Goal: Task Accomplishment & Management: Manage account settings

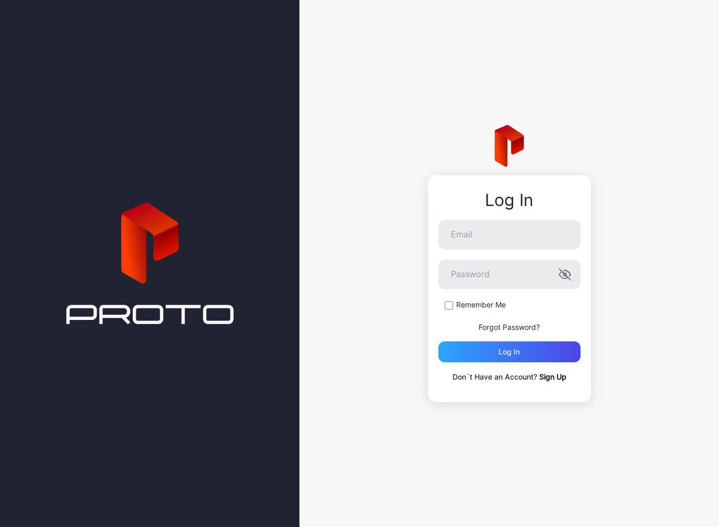
click at [523, 208] on div "Log In" at bounding box center [509, 200] width 142 height 19
click at [536, 222] on input "Email" at bounding box center [509, 234] width 142 height 29
type input "**********"
click at [509, 352] on button "Log in" at bounding box center [509, 351] width 142 height 21
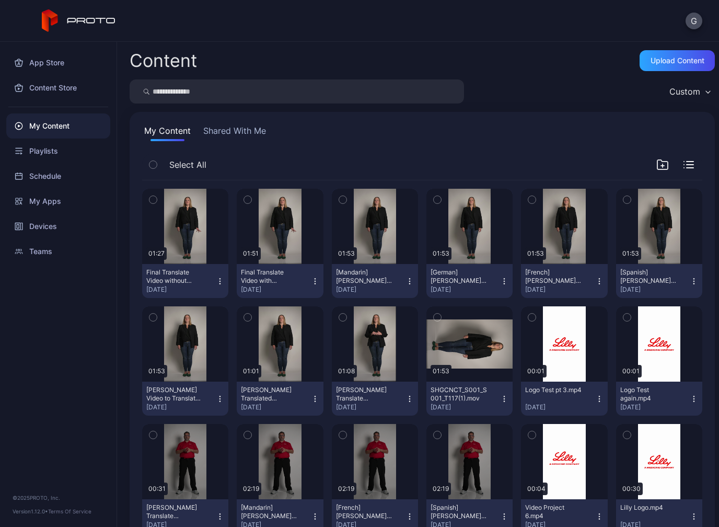
click at [218, 278] on icon "button" at bounding box center [220, 281] width 8 height 8
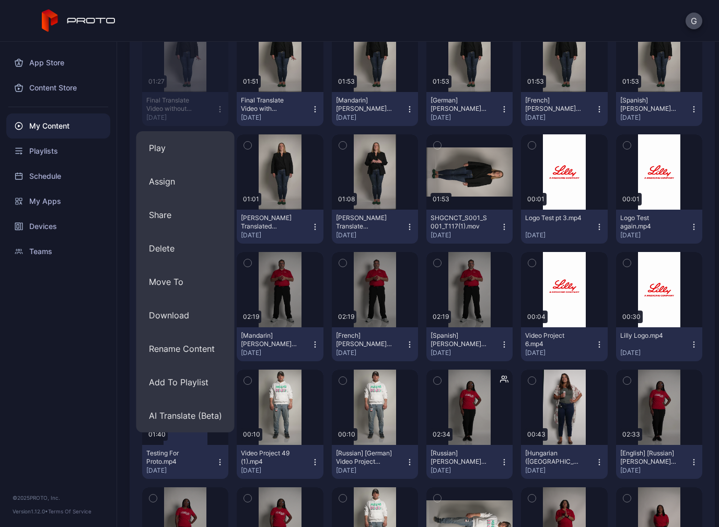
scroll to position [173, 0]
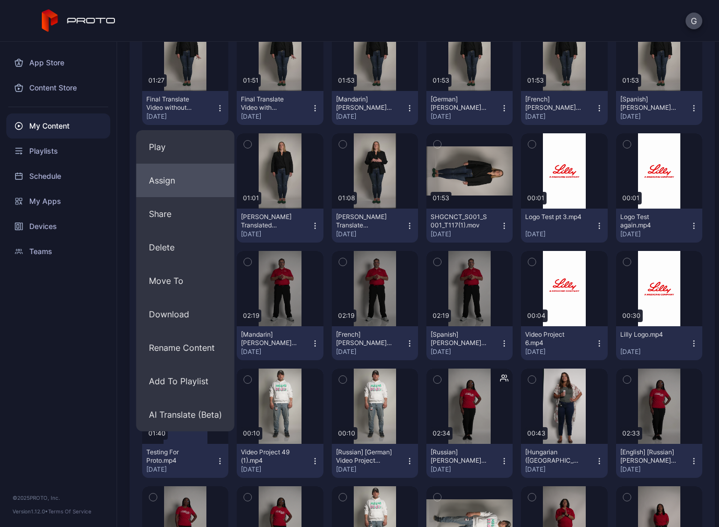
click at [164, 170] on button "Assign" at bounding box center [185, 180] width 98 height 33
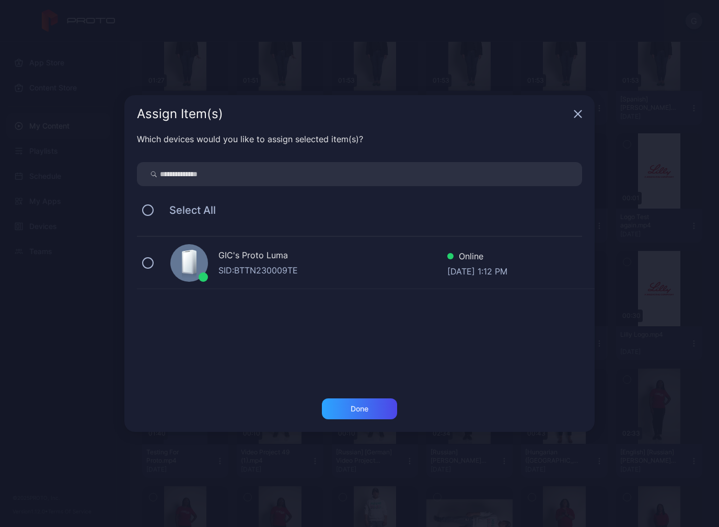
click at [582, 103] on div "Assign Item(s)" at bounding box center [359, 114] width 470 height 38
click at [582, 102] on div "Assign Item(s)" at bounding box center [359, 114] width 470 height 38
click at [577, 104] on div "Assign Item(s)" at bounding box center [359, 114] width 470 height 38
click at [580, 115] on icon "button" at bounding box center [578, 114] width 8 height 8
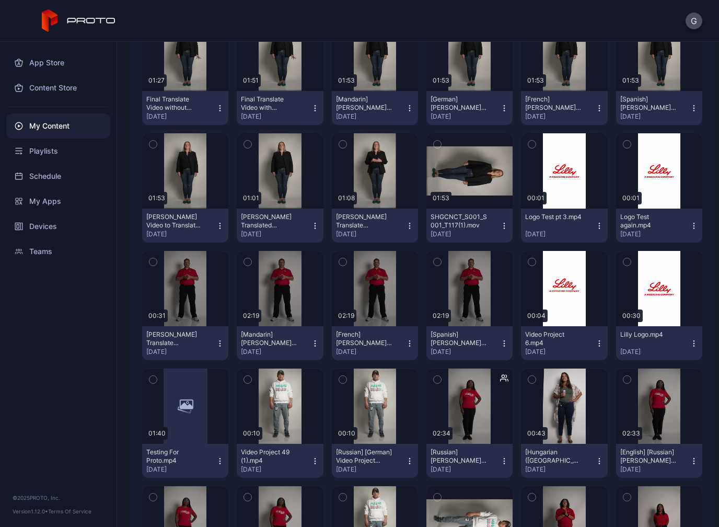
click at [219, 102] on button "Final Translate Video without Mandarin.mp4 [DATE]" at bounding box center [185, 108] width 86 height 34
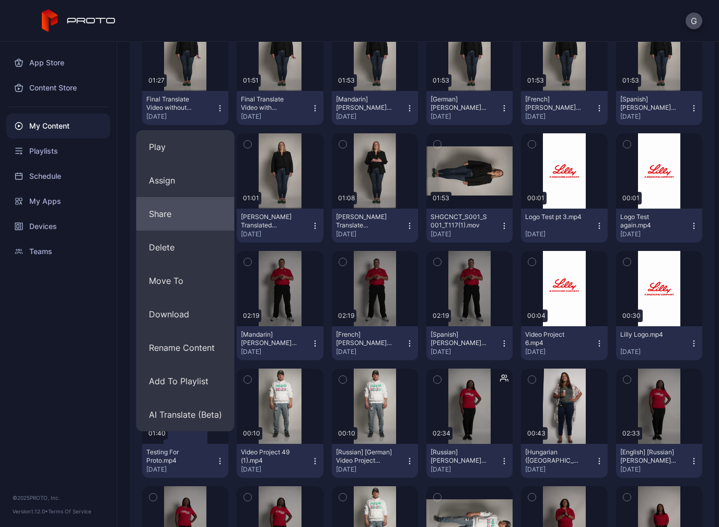
click at [157, 210] on button "Share" at bounding box center [185, 213] width 98 height 33
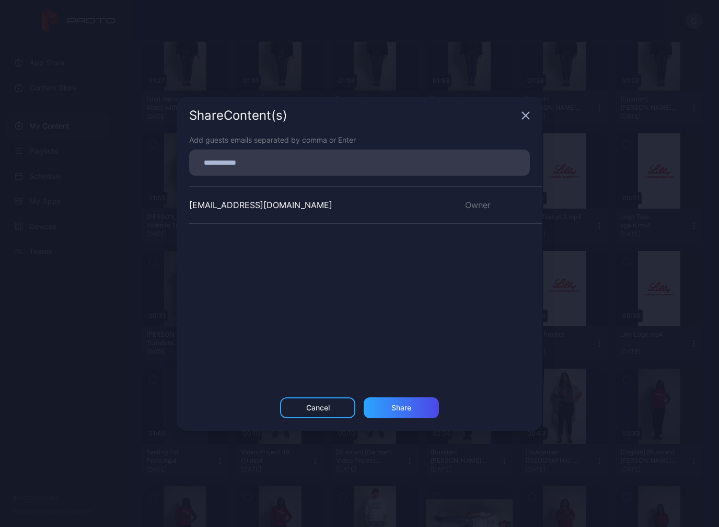
click at [527, 101] on div "Share Content (s)" at bounding box center [360, 116] width 366 height 38
click at [520, 107] on div "Share Content (s)" at bounding box center [360, 116] width 366 height 38
click at [528, 116] on icon "button" at bounding box center [526, 115] width 7 height 7
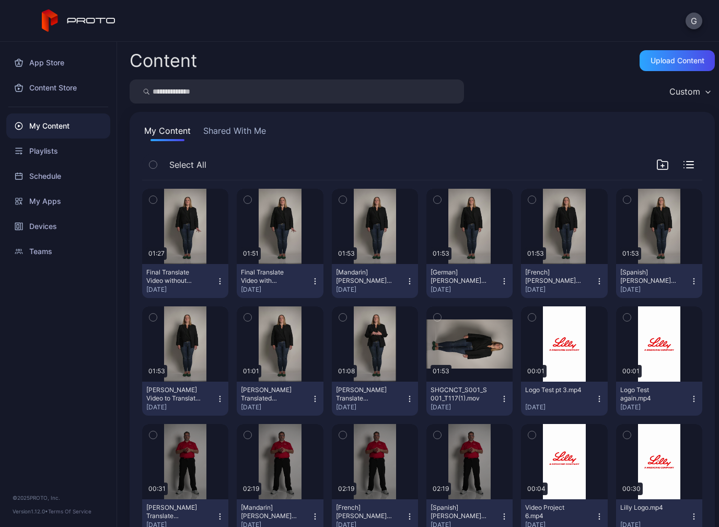
click at [213, 272] on div "Final Translate Video without Mandarin.mp4 [DATE]" at bounding box center [181, 281] width 70 height 26
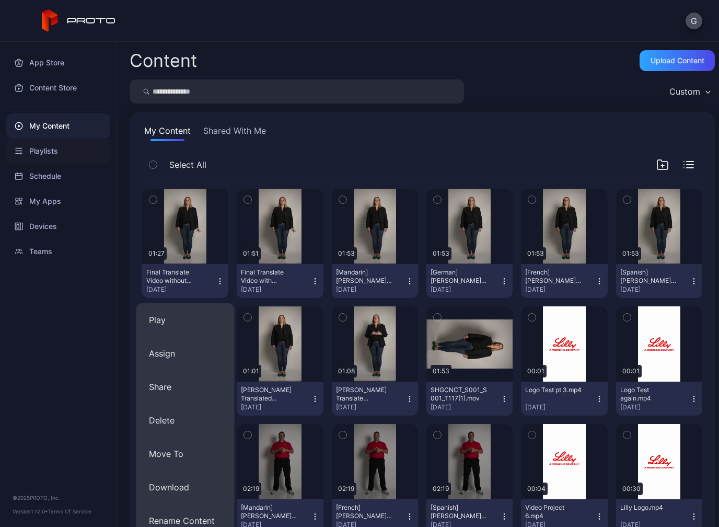
click at [44, 157] on div "Playlists" at bounding box center [58, 150] width 104 height 25
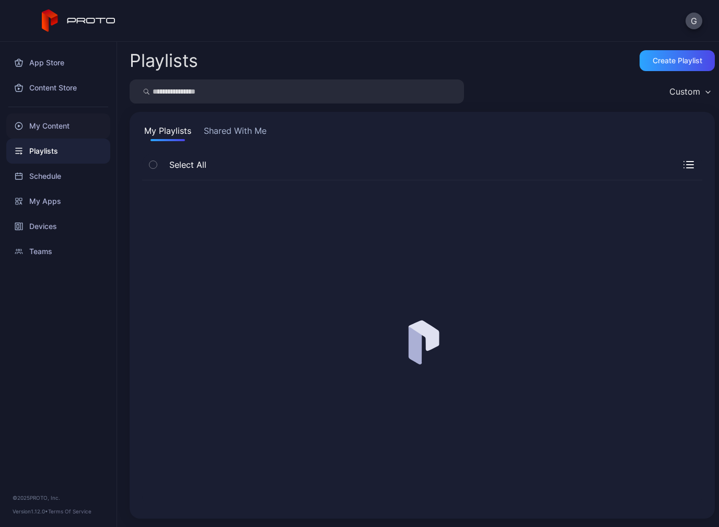
click at [38, 115] on div "My Content" at bounding box center [58, 125] width 104 height 25
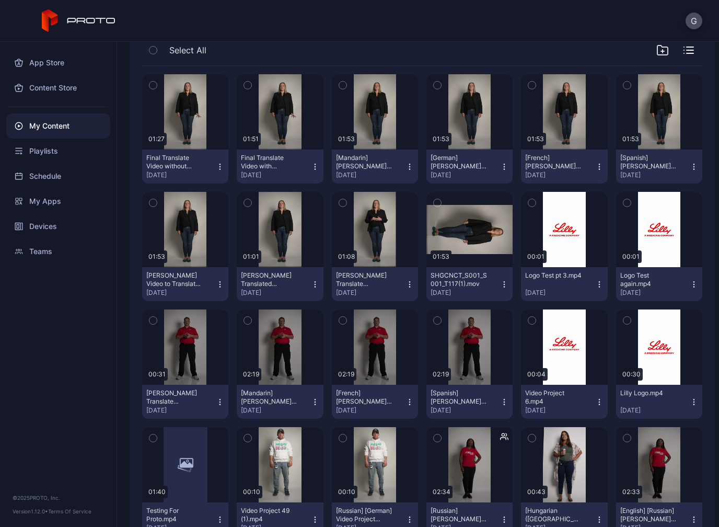
scroll to position [120, 0]
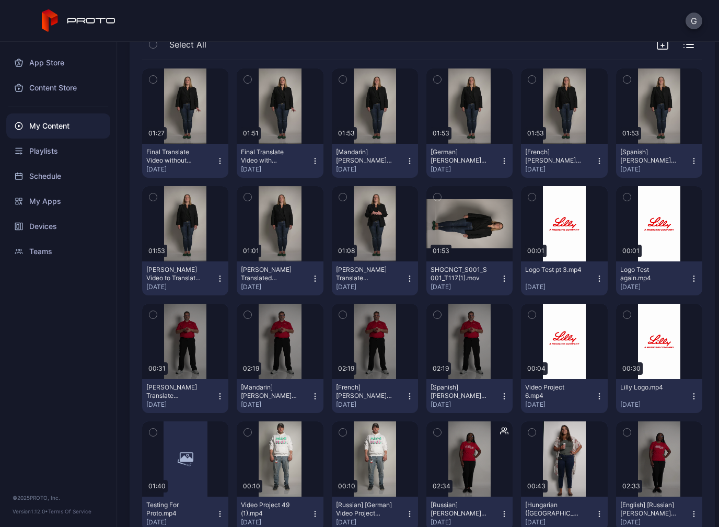
click at [217, 157] on icon "button" at bounding box center [220, 161] width 8 height 8
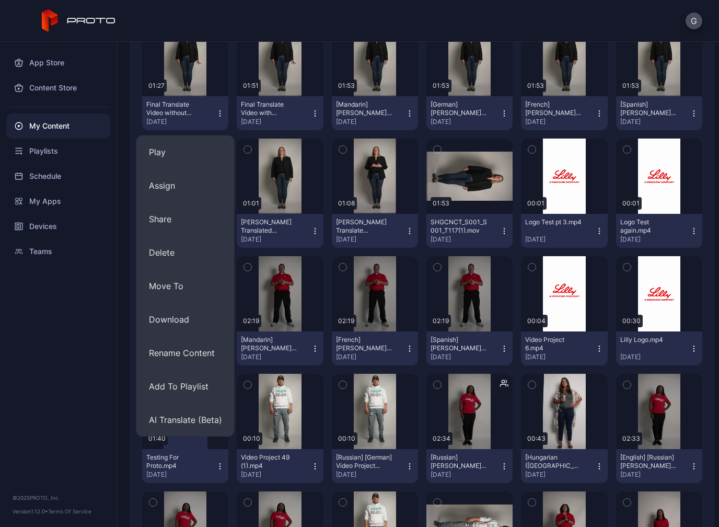
scroll to position [170, 0]
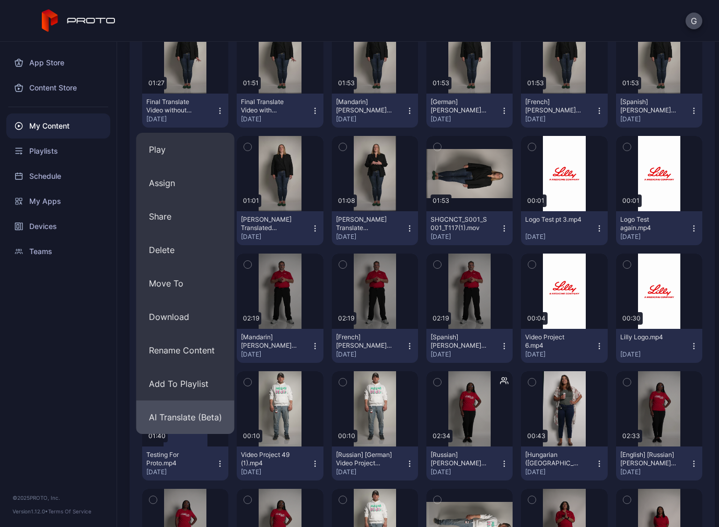
click at [164, 409] on button "AI Translate (Beta)" at bounding box center [185, 416] width 98 height 33
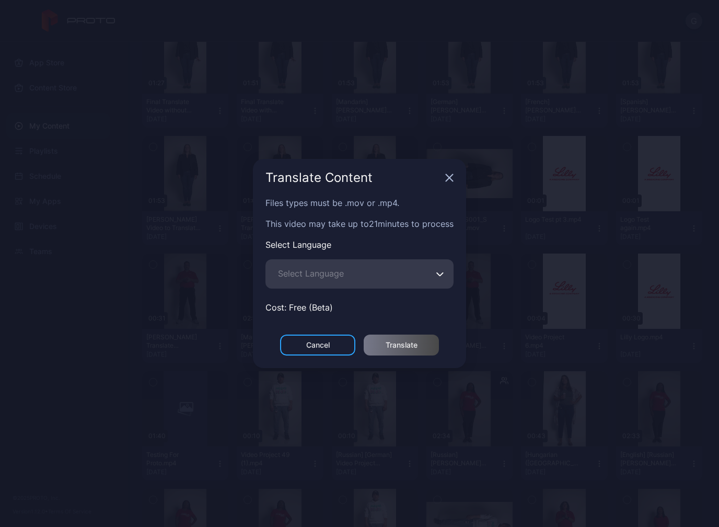
click at [285, 276] on span "Select Language" at bounding box center [311, 273] width 66 height 13
click at [285, 276] on input "Select Language" at bounding box center [359, 273] width 188 height 29
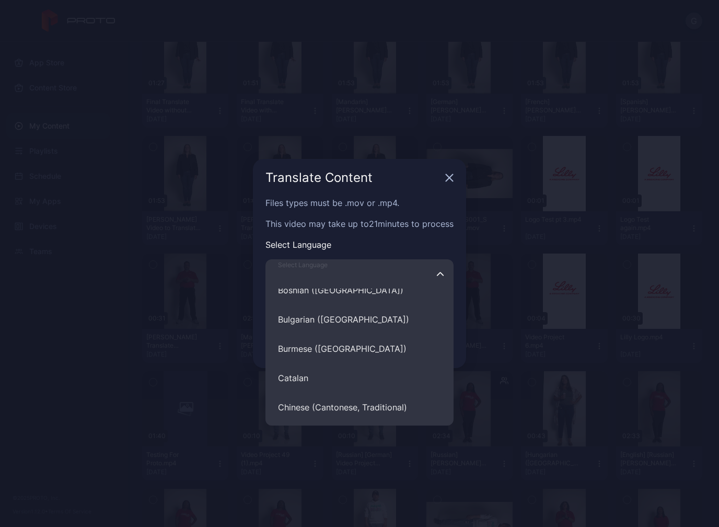
scroll to position [1649, 0]
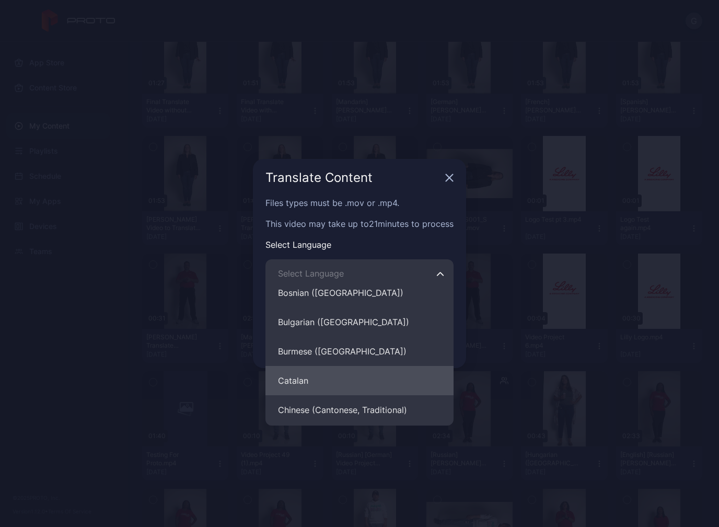
click at [295, 376] on button "Catalan" at bounding box center [359, 380] width 188 height 29
type input "*******"
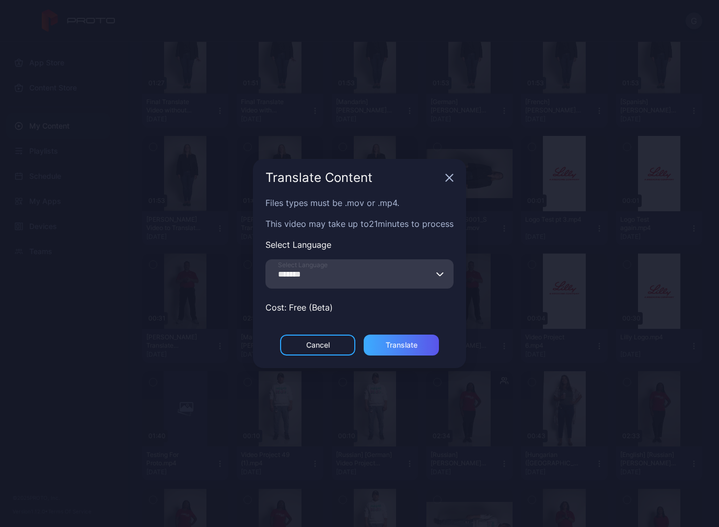
click at [399, 337] on div "Translate" at bounding box center [401, 344] width 75 height 21
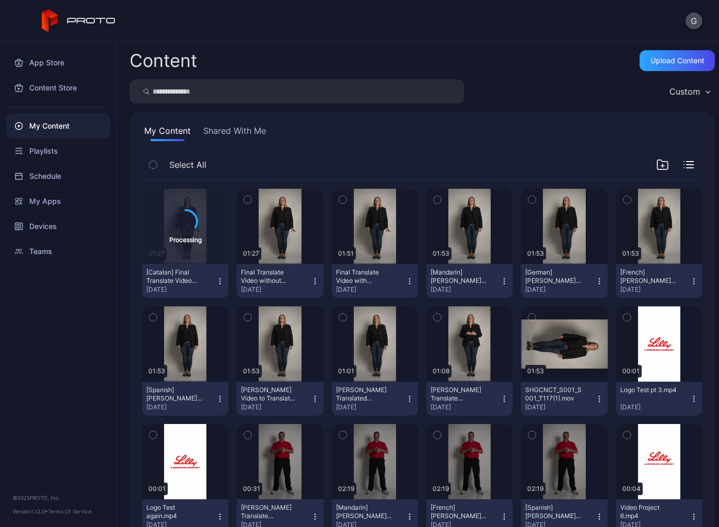
scroll to position [0, 0]
click at [693, 45] on div "Content Upload Content Custom My Content Shared With Me Select All Processing 0…" at bounding box center [418, 284] width 602 height 485
click at [677, 63] on div "Upload Content" at bounding box center [678, 60] width 54 height 8
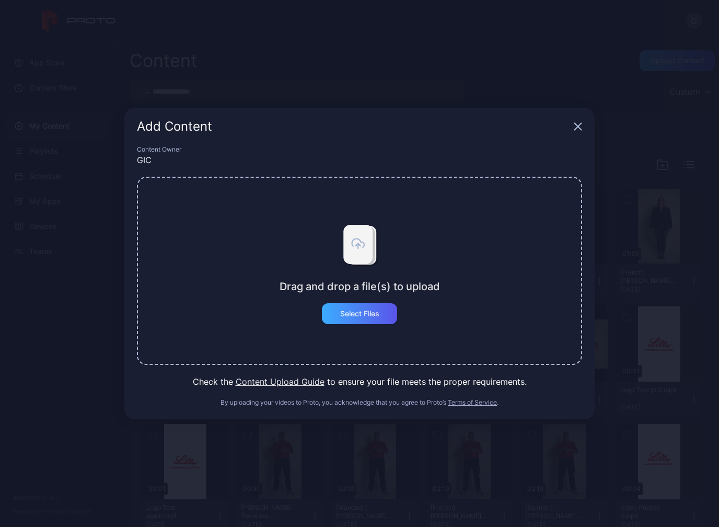
click at [338, 317] on div "Select Files" at bounding box center [359, 313] width 75 height 21
click at [331, 310] on div "Select Files" at bounding box center [359, 313] width 75 height 21
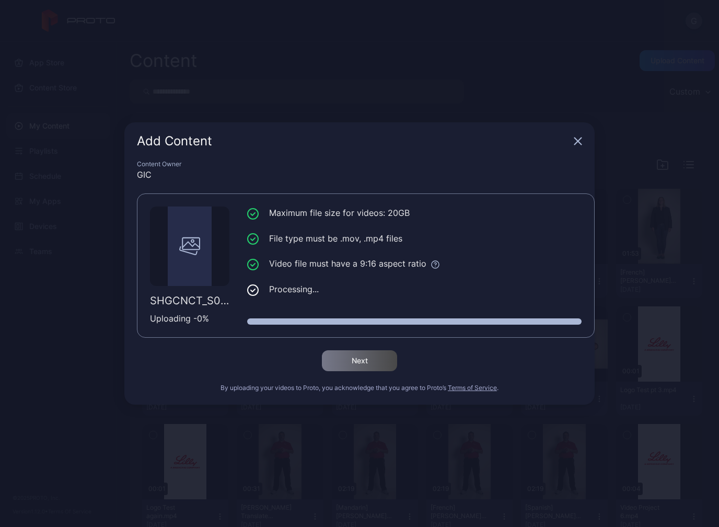
click at [580, 141] on icon "button" at bounding box center [578, 141] width 8 height 8
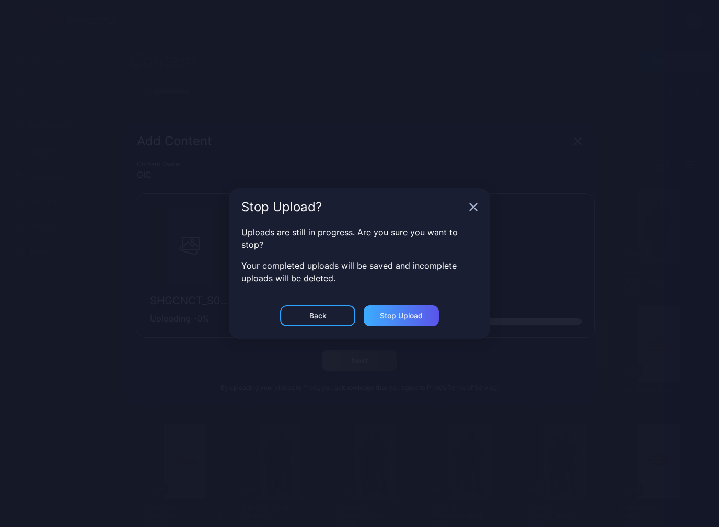
click at [422, 310] on div "Stop Upload" at bounding box center [401, 315] width 75 height 21
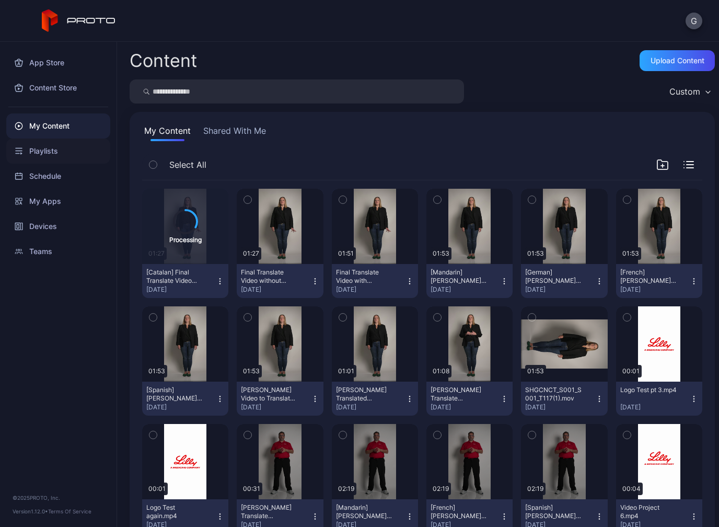
click at [30, 147] on div "Playlists" at bounding box center [58, 150] width 104 height 25
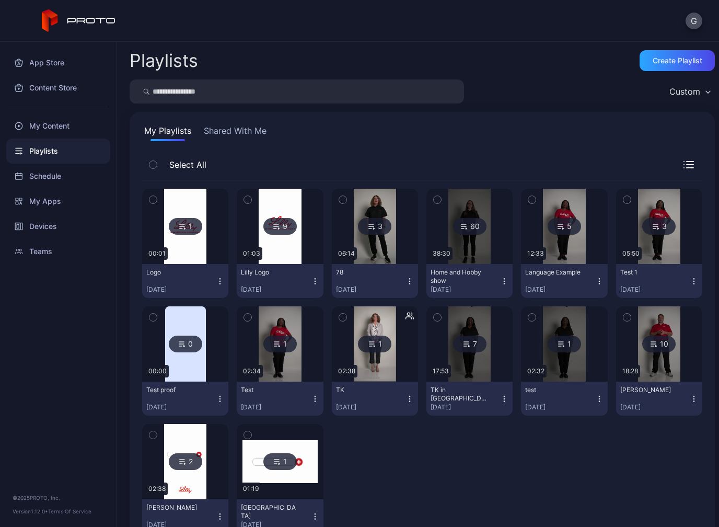
click at [471, 226] on div "60" at bounding box center [469, 226] width 33 height 17
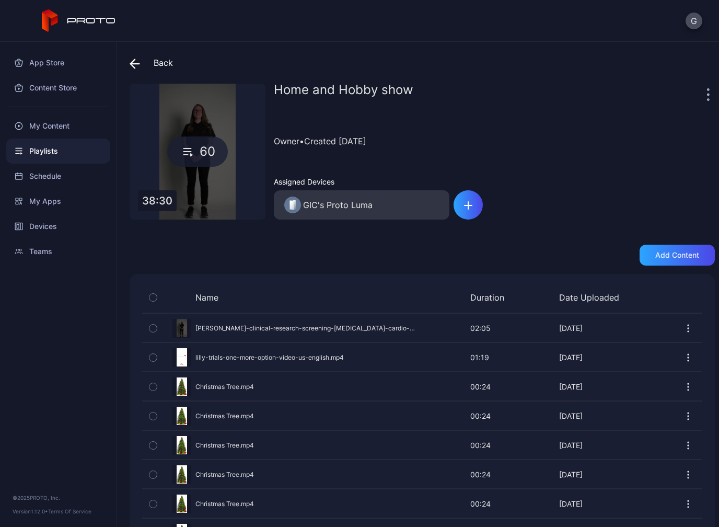
click at [140, 60] on span at bounding box center [138, 62] width 16 height 19
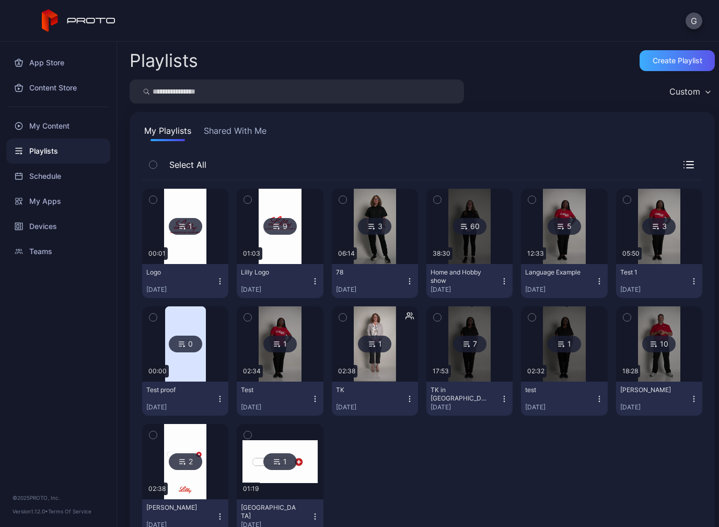
click at [708, 50] on div "Create Playlist" at bounding box center [677, 60] width 75 height 21
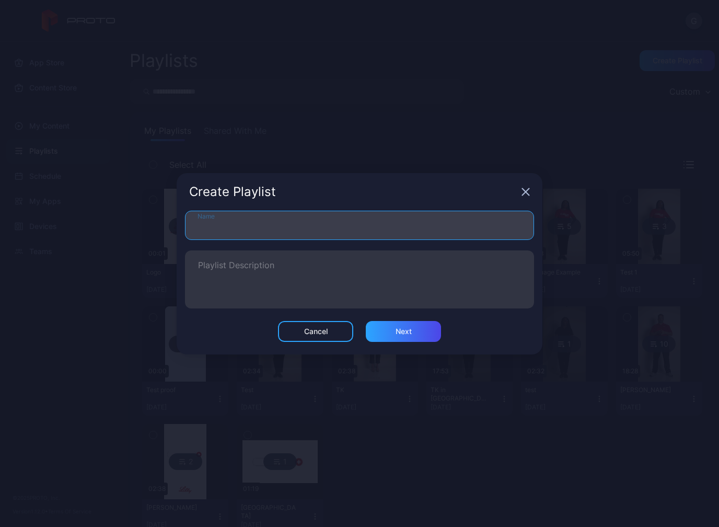
click at [364, 212] on input "Name" at bounding box center [359, 225] width 349 height 29
click at [232, 238] on input "**" at bounding box center [359, 225] width 349 height 29
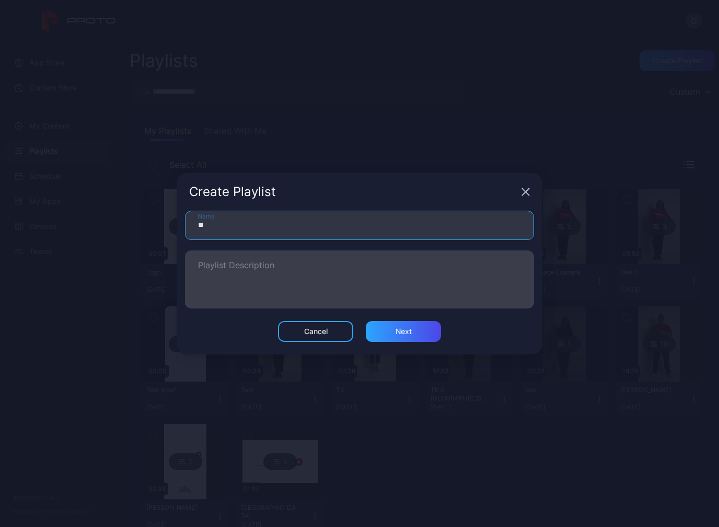
type input "**"
click at [235, 271] on textarea "Playlist Description" at bounding box center [359, 279] width 323 height 36
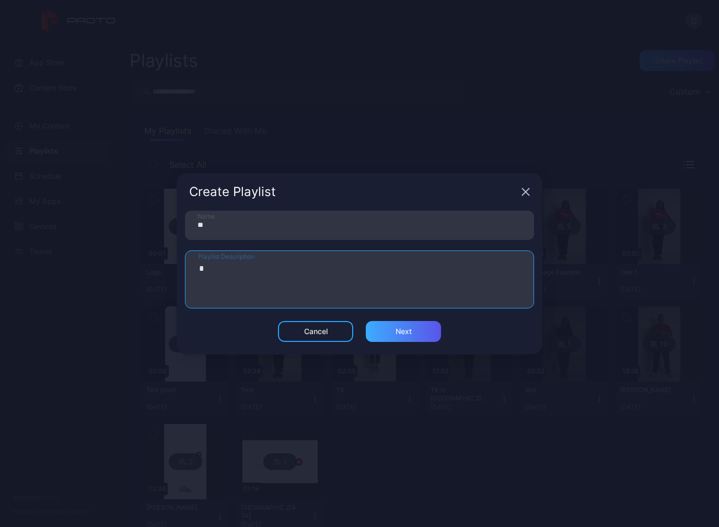
type textarea "*"
click at [391, 323] on div "Next" at bounding box center [403, 331] width 75 height 21
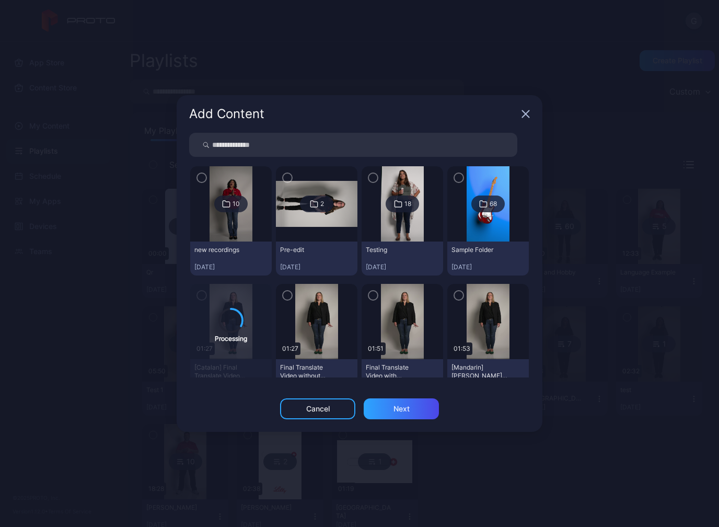
click at [287, 285] on div at bounding box center [317, 321] width 82 height 75
click at [304, 287] on img at bounding box center [316, 321] width 42 height 75
click at [357, 295] on div at bounding box center [317, 321] width 82 height 75
click at [360, 298] on div "10 new recordings [DATE] 2 Pre-edit [DATE] 18 Testing [DATE] 68 Sample Folder […" at bounding box center [359, 455] width 341 height 580
click at [312, 407] on div "Cancel" at bounding box center [318, 408] width 24 height 8
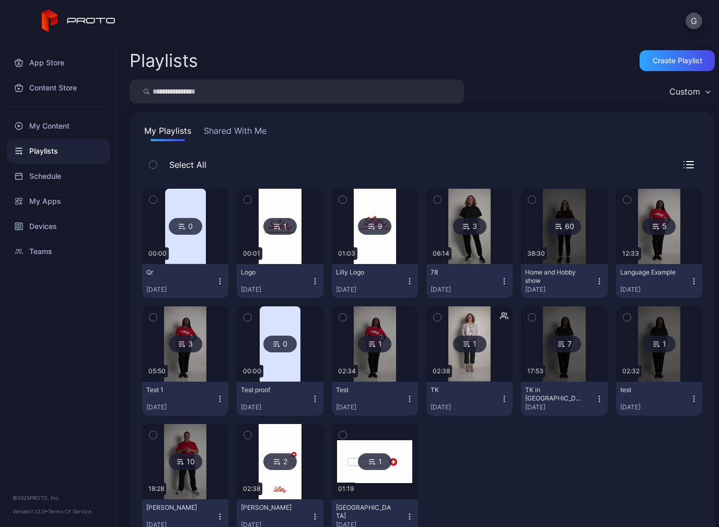
click at [461, 223] on div "3" at bounding box center [469, 226] width 33 height 17
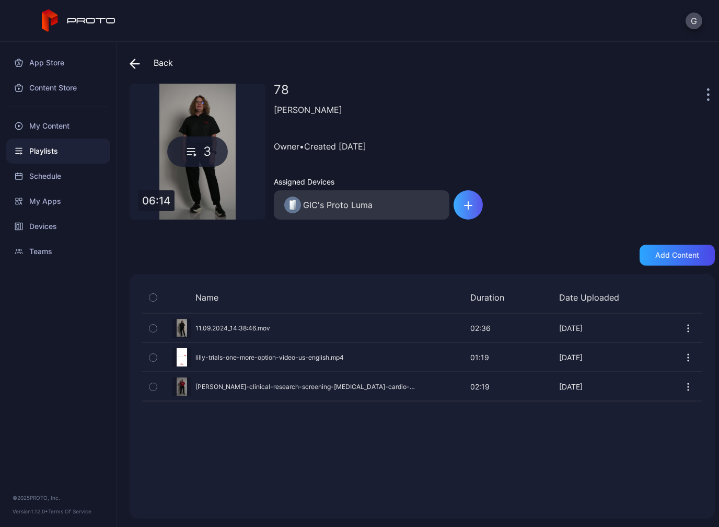
click at [472, 196] on div "button" at bounding box center [468, 204] width 29 height 29
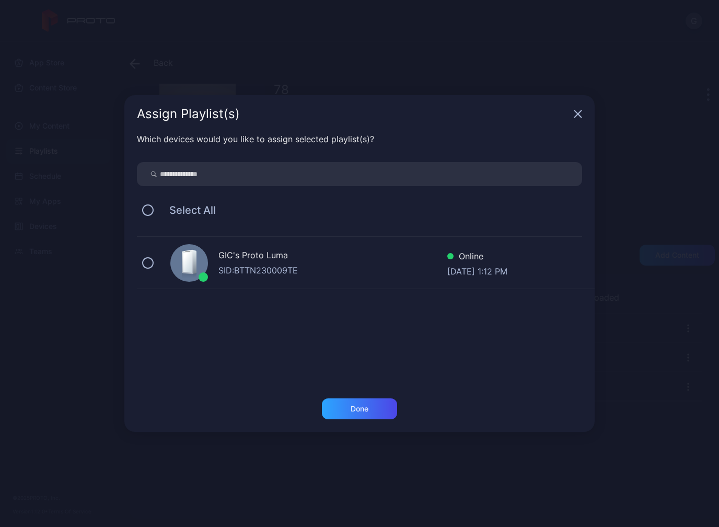
click at [425, 269] on div "SID: BTTN230009TE" at bounding box center [332, 270] width 229 height 13
click at [583, 96] on div "Assign Playlist(s)" at bounding box center [359, 114] width 470 height 38
click at [582, 95] on div "Assign Playlist(s)" at bounding box center [359, 114] width 470 height 38
click at [570, 109] on div "Assign Playlist(s)" at bounding box center [359, 114] width 470 height 38
click at [571, 110] on div "Assign Playlist(s)" at bounding box center [359, 114] width 470 height 38
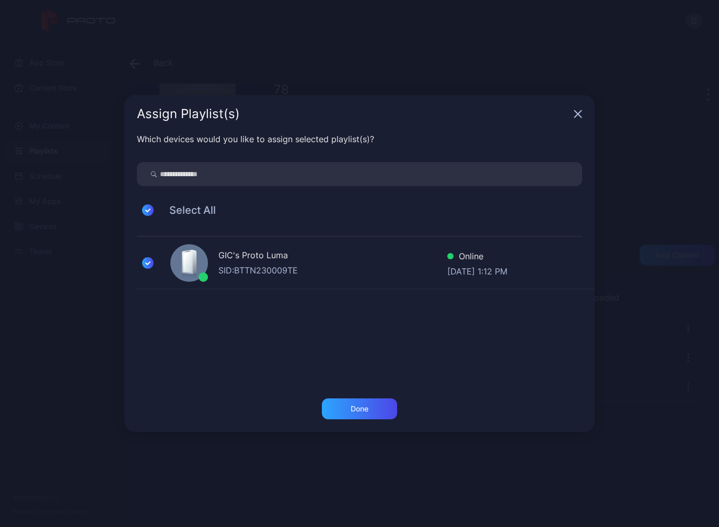
click at [581, 118] on icon "button" at bounding box center [578, 114] width 7 height 7
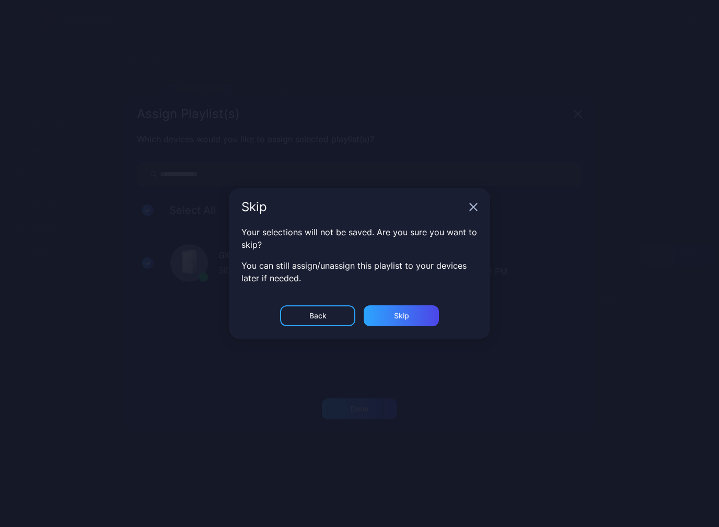
click at [394, 303] on div "Your selections will not be saved. Are you sure you want to skip? You can still…" at bounding box center [359, 265] width 470 height 265
click at [402, 326] on div "Skip" at bounding box center [401, 315] width 75 height 21
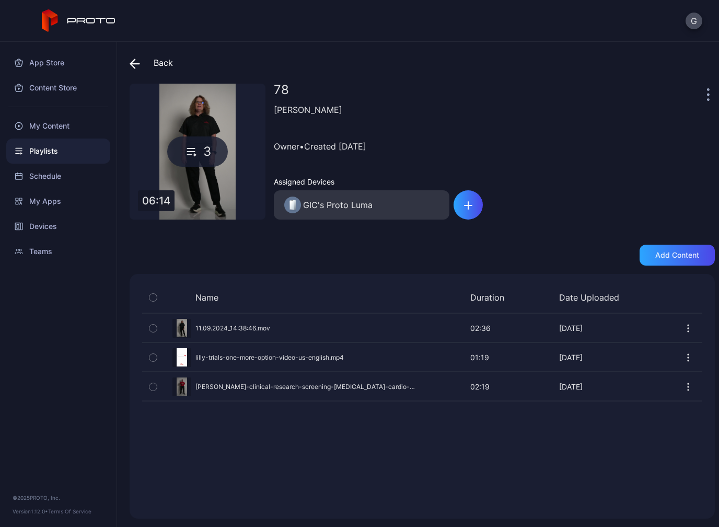
click at [708, 85] on button "button" at bounding box center [708, 94] width 3 height 21
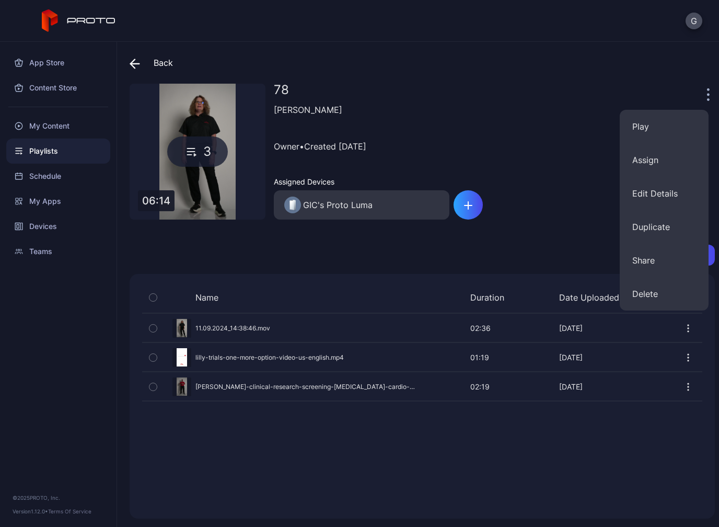
click at [512, 86] on div "78" at bounding box center [489, 94] width 431 height 21
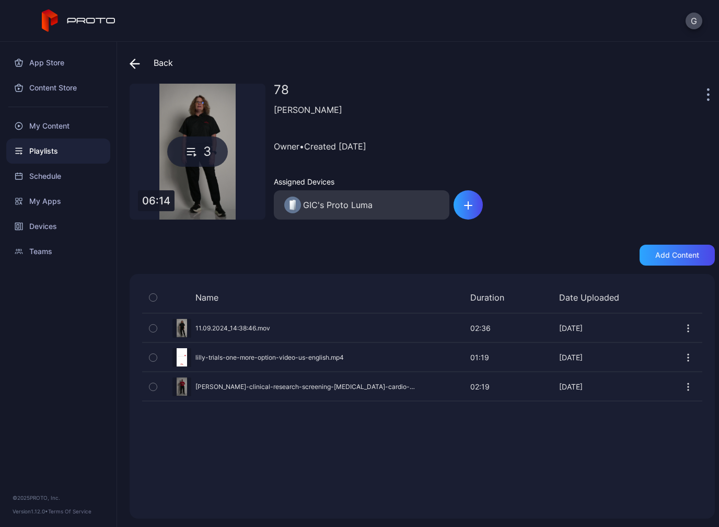
click at [691, 325] on icon "button" at bounding box center [688, 328] width 10 height 10
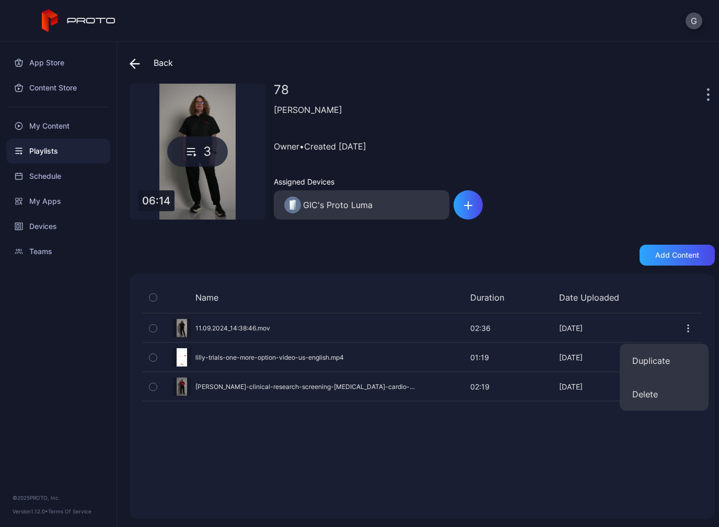
click at [379, 59] on div "Back" at bounding box center [422, 62] width 585 height 25
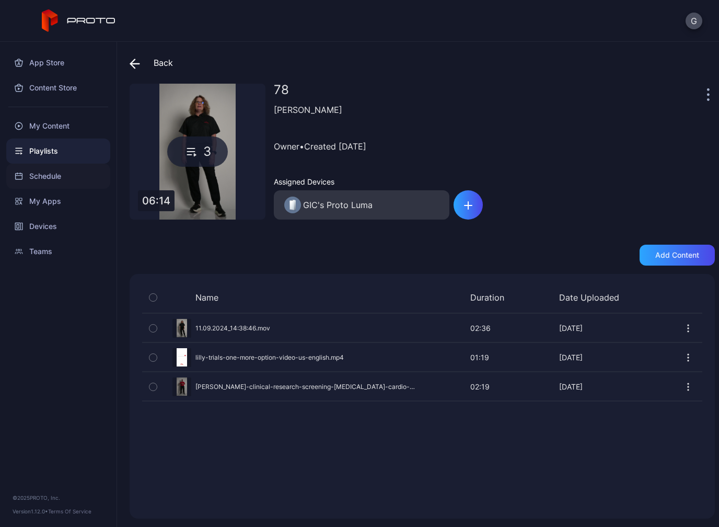
click at [12, 170] on div "Schedule" at bounding box center [58, 176] width 104 height 25
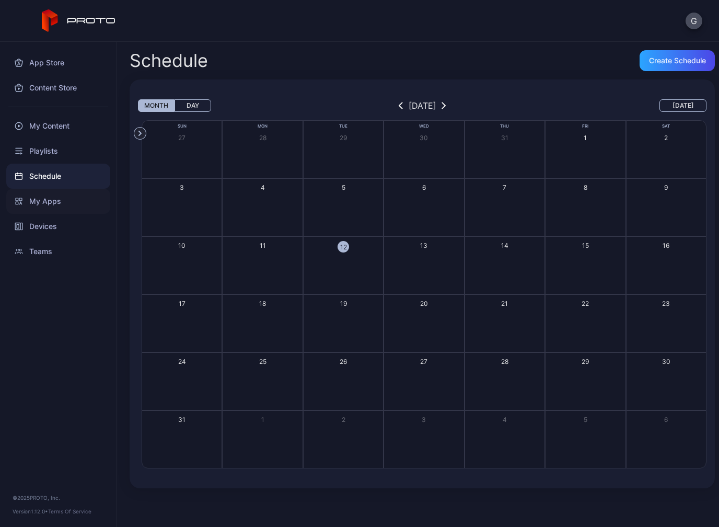
click at [6, 196] on div "My Apps" at bounding box center [58, 201] width 104 height 25
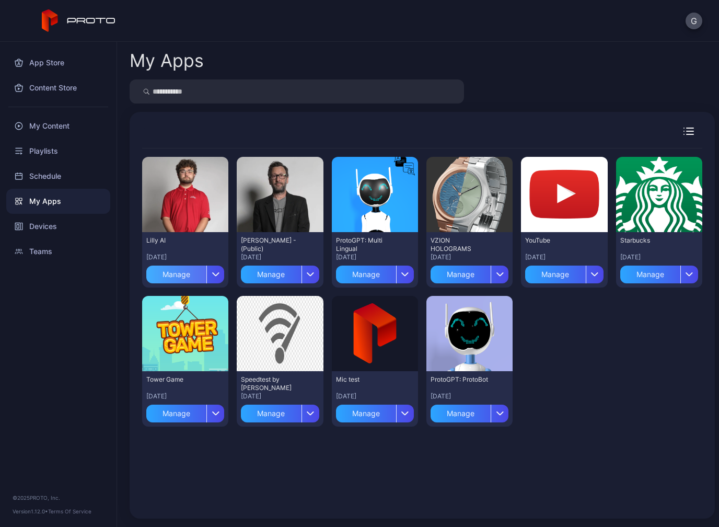
click at [190, 273] on div "Manage" at bounding box center [176, 274] width 60 height 18
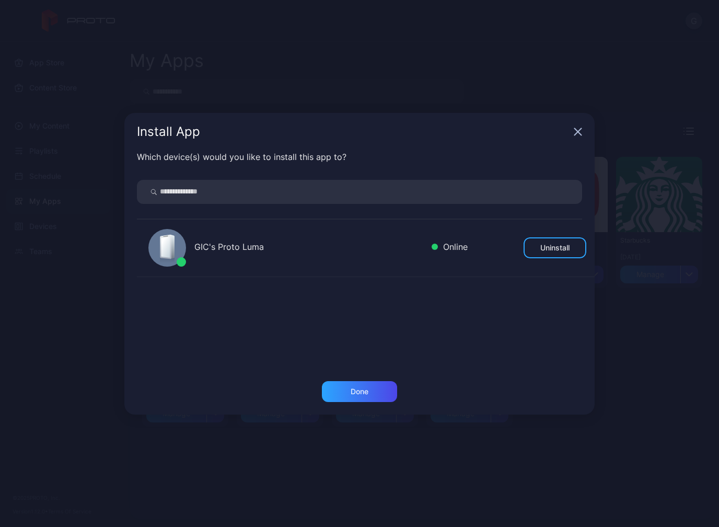
click at [575, 114] on div "Install App" at bounding box center [359, 132] width 470 height 38
click at [574, 138] on div "Install App" at bounding box center [359, 132] width 470 height 38
click at [575, 125] on div "Install App" at bounding box center [359, 132] width 470 height 38
click at [584, 119] on div "Install App" at bounding box center [359, 132] width 470 height 38
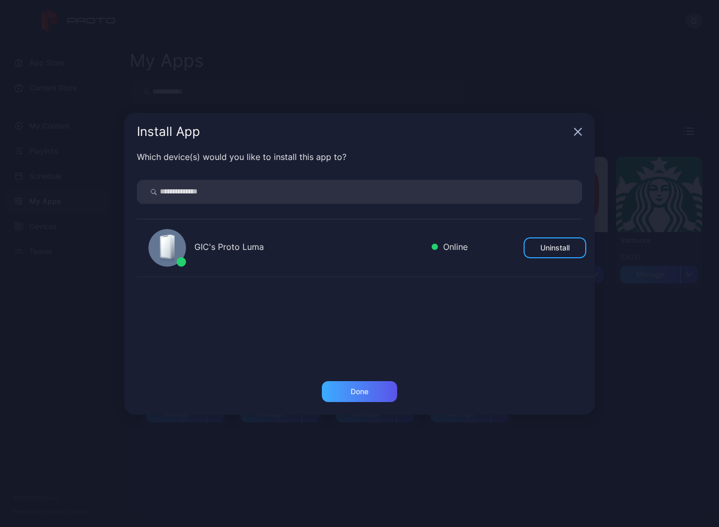
click at [370, 395] on div "Done" at bounding box center [359, 391] width 75 height 21
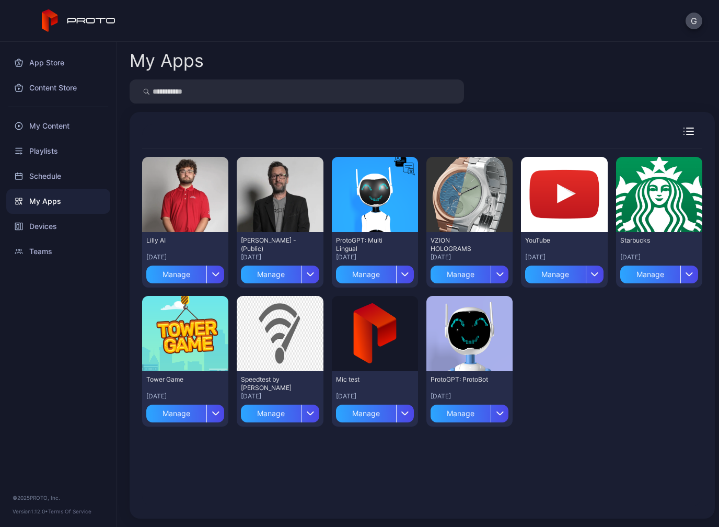
click at [66, 47] on div "App Store Content Store My Content Playlists Schedule My Apps Devices Teams" at bounding box center [58, 153] width 117 height 222
click at [62, 61] on div "App Store" at bounding box center [58, 62] width 104 height 25
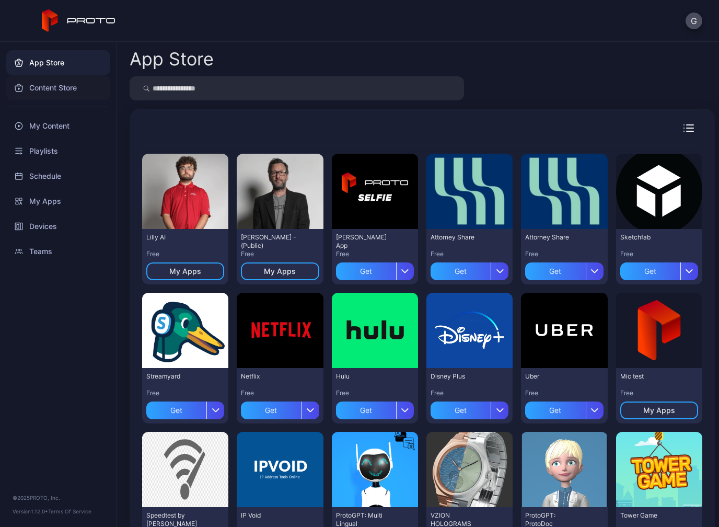
click at [19, 84] on icon at bounding box center [19, 88] width 8 height 8
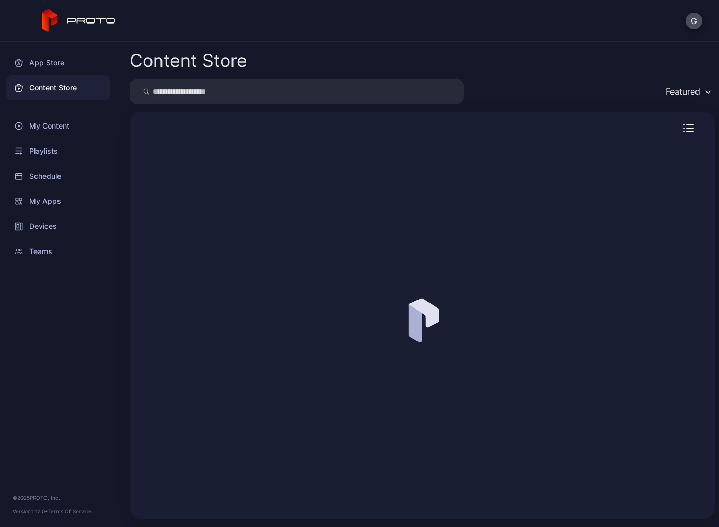
click at [4, 63] on div "App Store Content Store My Content Playlists Schedule My Apps Devices Teams" at bounding box center [58, 153] width 117 height 222
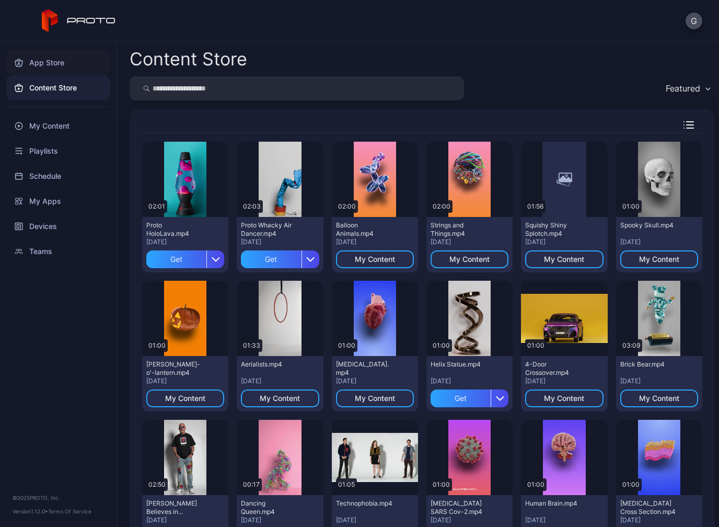
click at [19, 57] on div "App Store" at bounding box center [58, 62] width 104 height 25
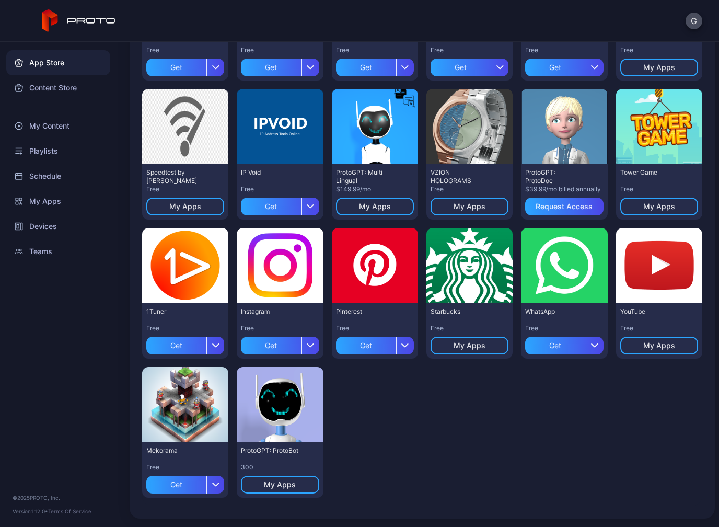
scroll to position [343, 0]
click at [14, 63] on div "App Store" at bounding box center [58, 62] width 104 height 25
click at [25, 80] on div "Content Store" at bounding box center [58, 87] width 104 height 25
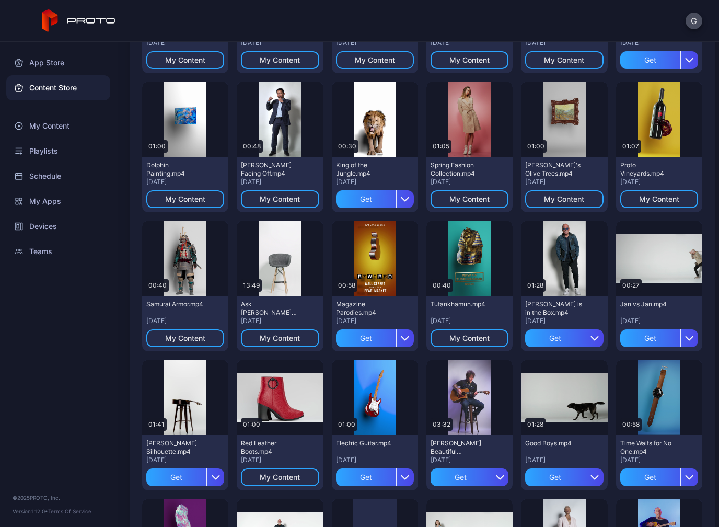
scroll to position [617, 0]
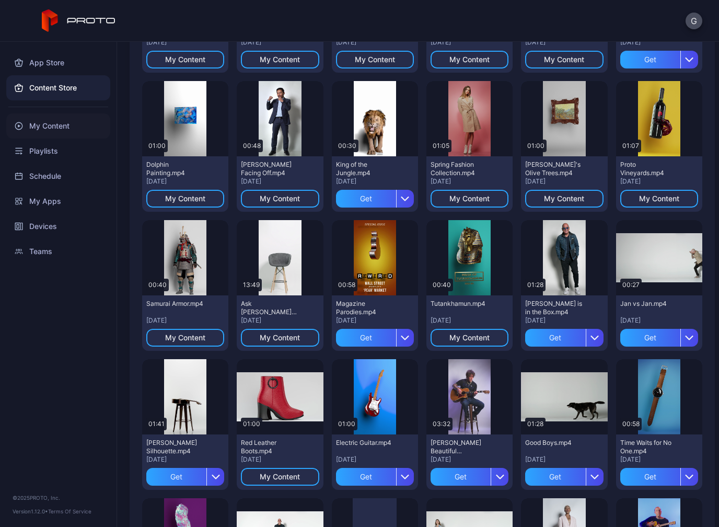
click at [42, 137] on div "My Content" at bounding box center [58, 125] width 104 height 25
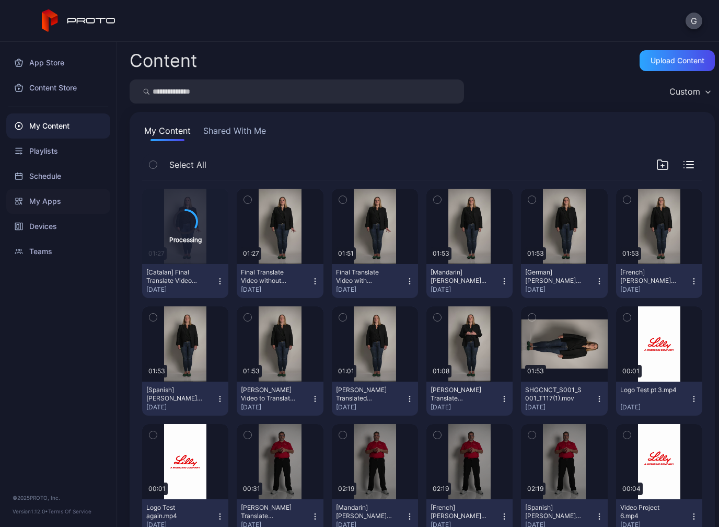
click at [9, 198] on div "My Apps" at bounding box center [58, 201] width 104 height 25
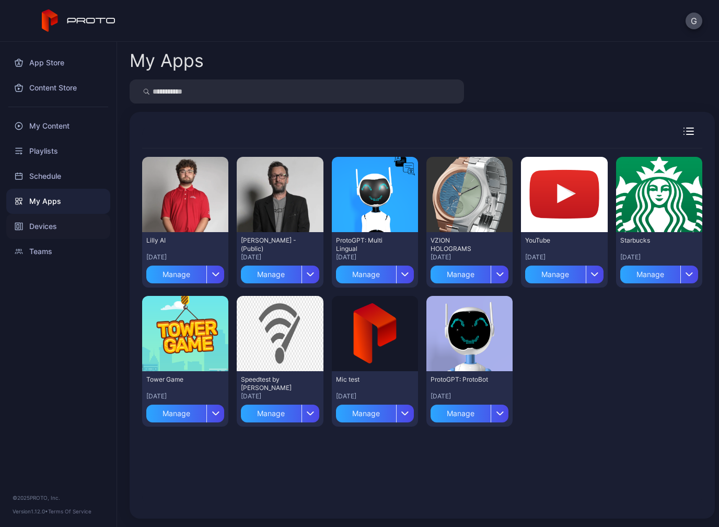
click at [16, 218] on div "Devices" at bounding box center [58, 226] width 104 height 25
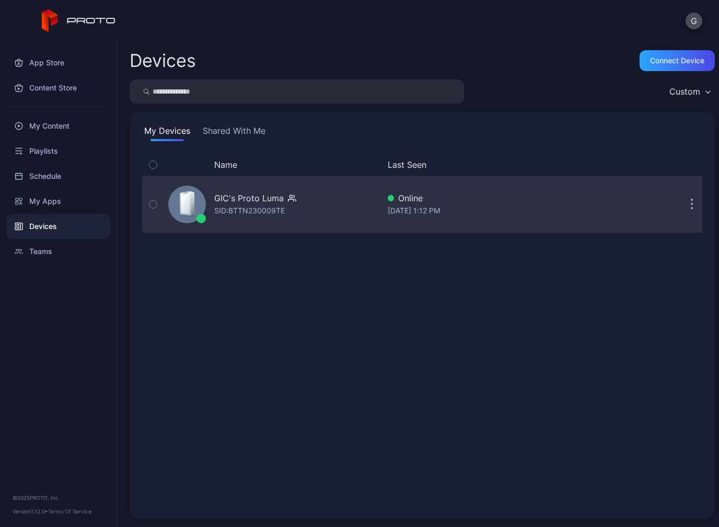
click at [190, 207] on icon at bounding box center [185, 203] width 9 height 21
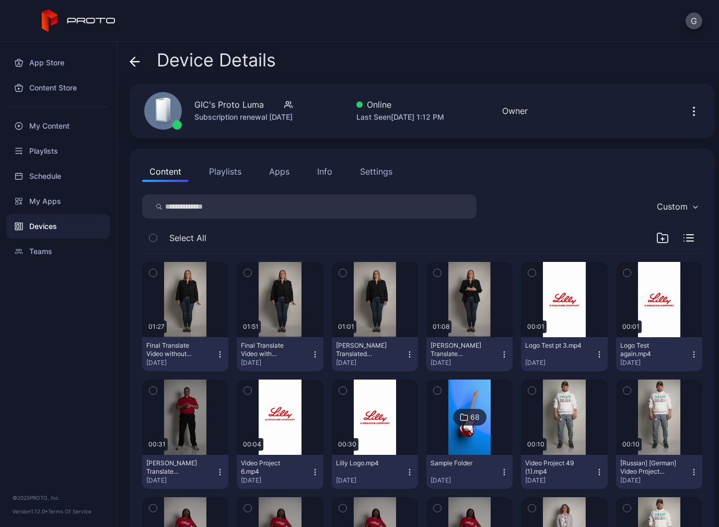
click at [140, 71] on div "Device Details" at bounding box center [203, 62] width 146 height 25
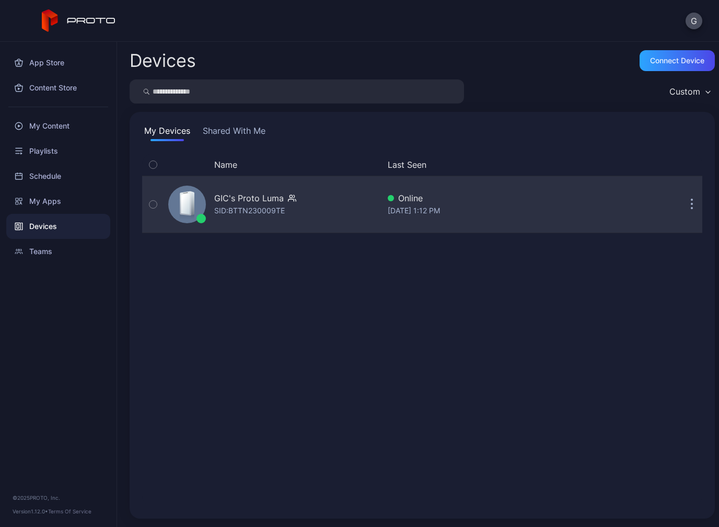
click at [181, 197] on icon at bounding box center [185, 203] width 9 height 21
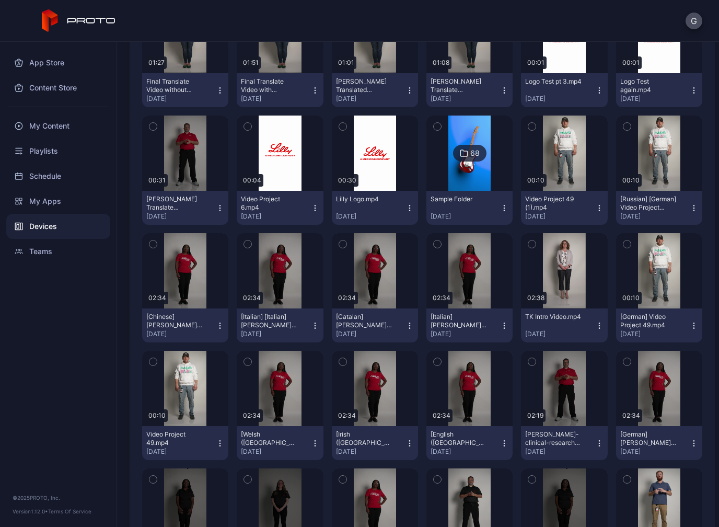
scroll to position [291, 0]
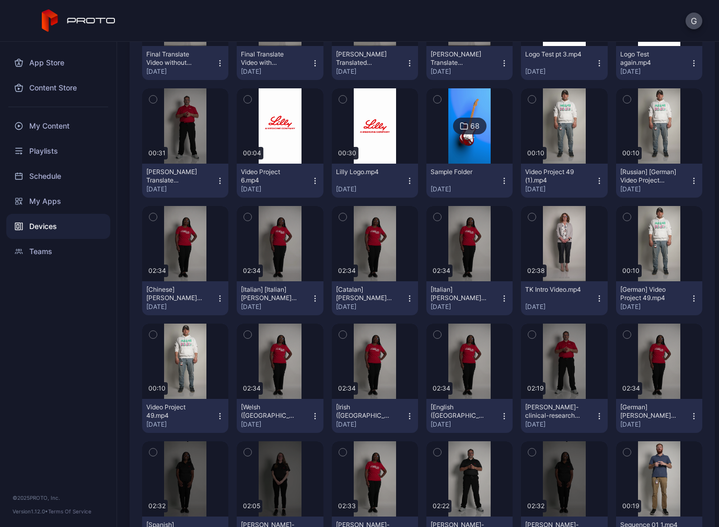
click at [64, 222] on div "Devices" at bounding box center [58, 226] width 104 height 25
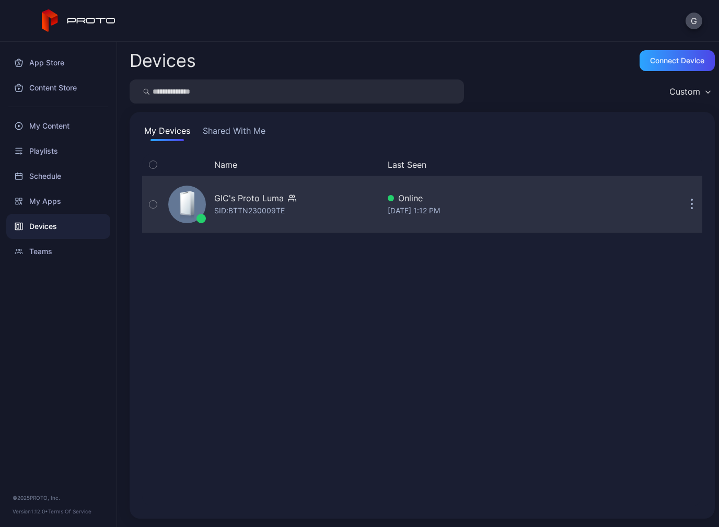
click at [191, 184] on div "GIC's Proto [PERSON_NAME]: BTTN230009TE" at bounding box center [271, 204] width 215 height 52
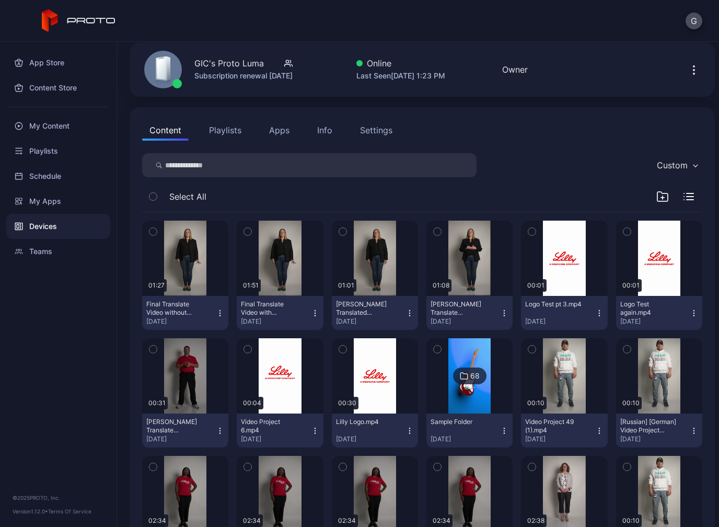
scroll to position [41, 0]
click at [235, 126] on button "Playlists" at bounding box center [225, 130] width 47 height 21
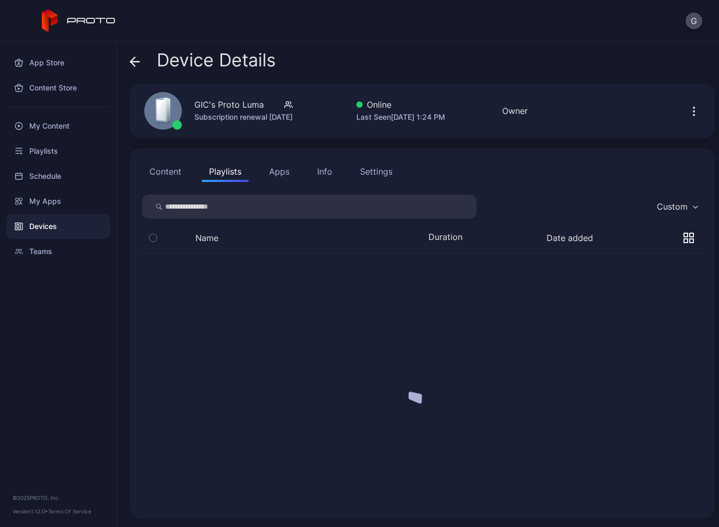
scroll to position [0, 0]
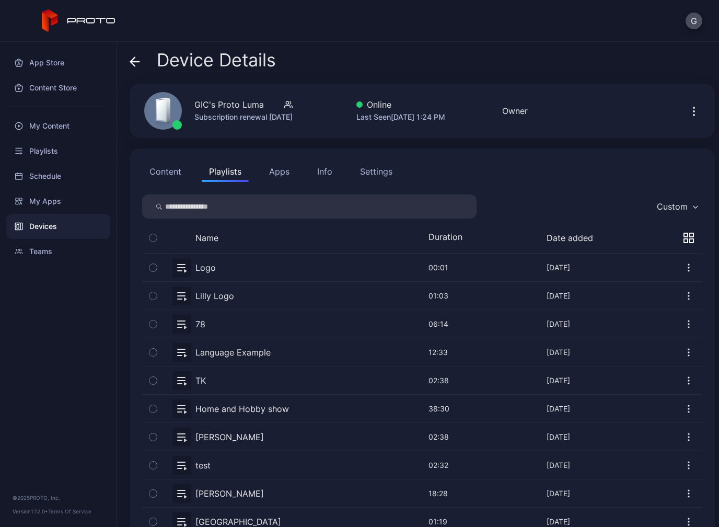
click at [377, 168] on div "Settings" at bounding box center [376, 171] width 32 height 13
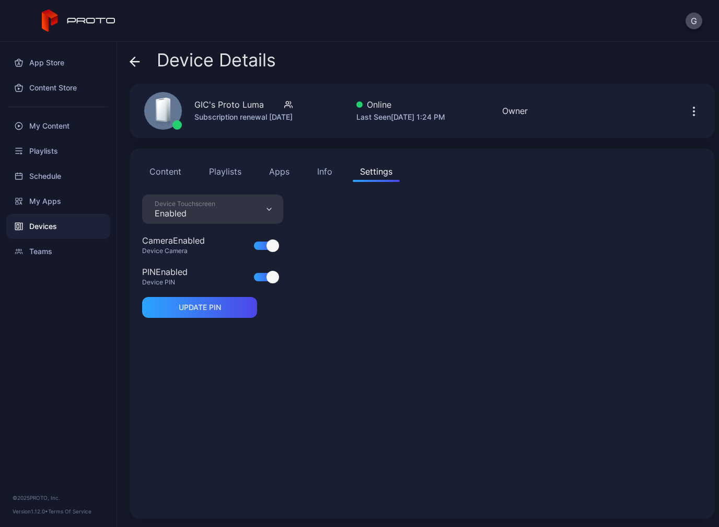
click at [326, 149] on div "Content Playlists Apps Info Settings Device Touchscreen Enabled Camera Enabled …" at bounding box center [422, 333] width 585 height 370
click at [328, 157] on div "Content Playlists Apps Info Settings Device Touchscreen Enabled Camera Enabled …" at bounding box center [422, 333] width 585 height 370
click at [321, 161] on button "Info" at bounding box center [325, 171] width 30 height 21
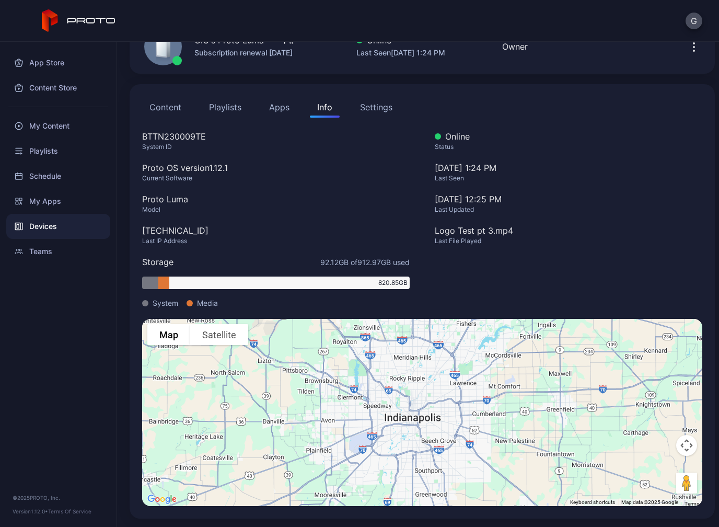
scroll to position [64, 0]
click at [22, 229] on icon at bounding box center [21, 226] width 1 height 7
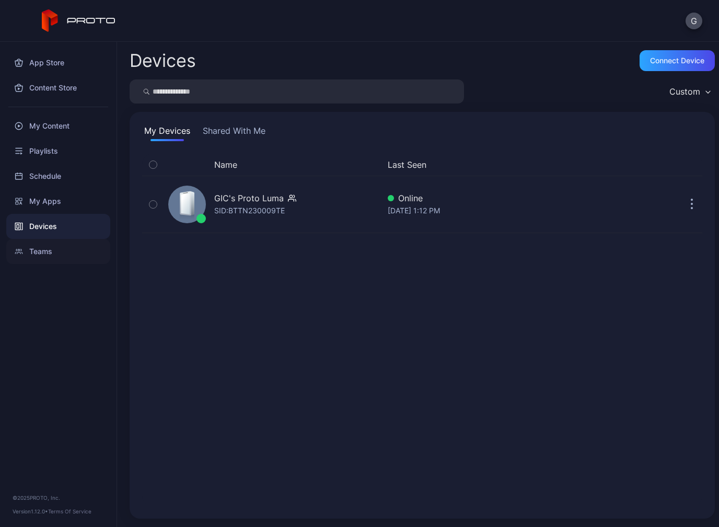
click at [21, 247] on icon at bounding box center [19, 251] width 8 height 8
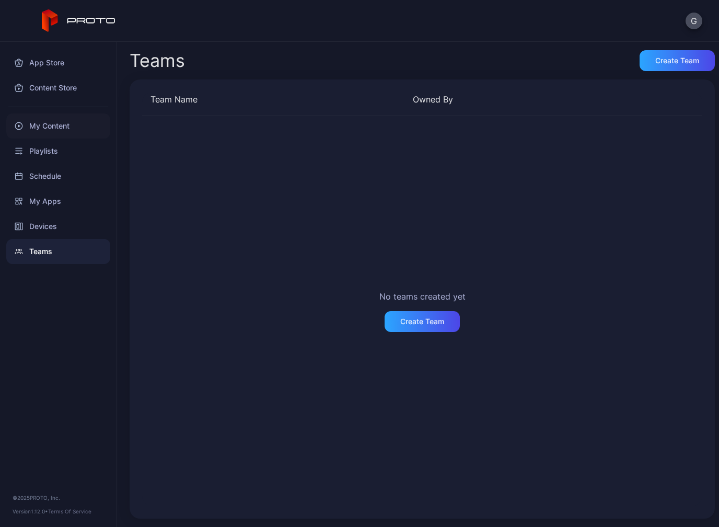
click at [29, 123] on div "My Content" at bounding box center [58, 125] width 104 height 25
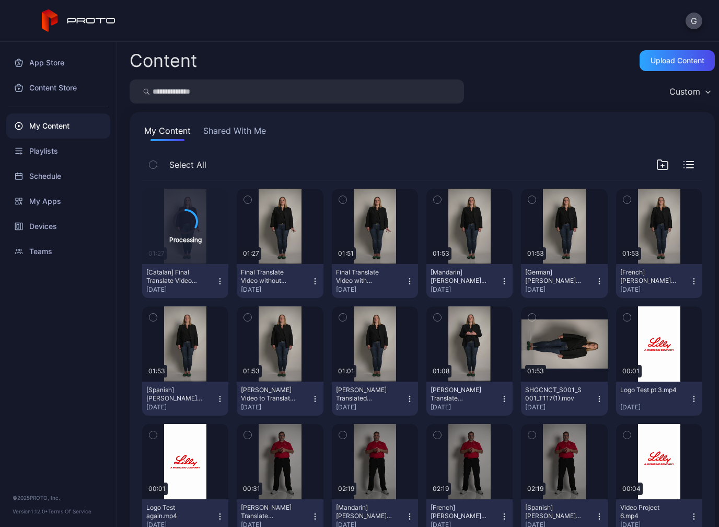
click at [3, 16] on div "G" at bounding box center [359, 21] width 719 height 42
